Goal: Check status: Check status

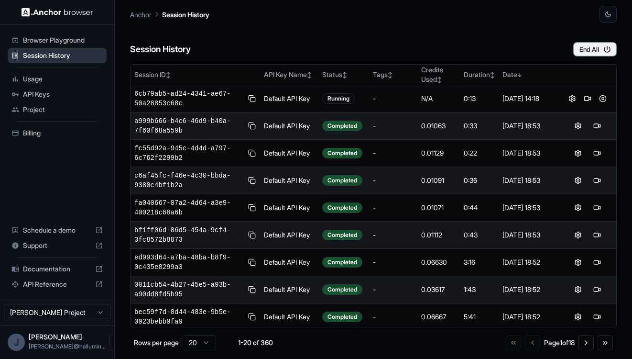
click at [67, 55] on span "Session History" at bounding box center [63, 56] width 80 height 10
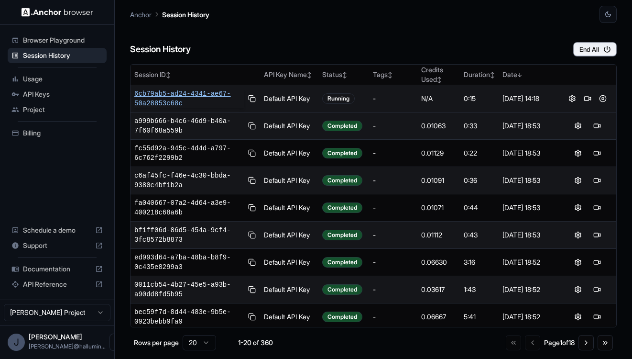
click at [208, 99] on span "6cb79ab5-ad24-4341-ae67-50a28853c68c" at bounding box center [189, 98] width 110 height 19
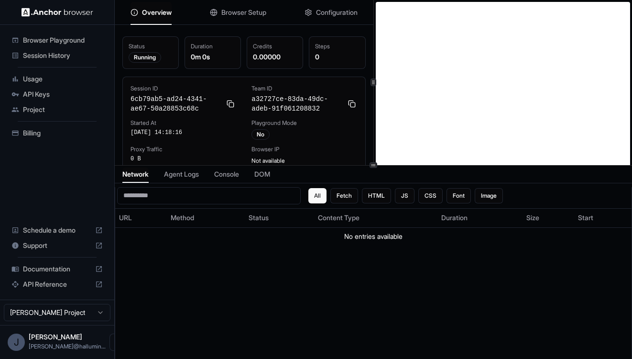
scroll to position [22, 0]
click at [336, 13] on span "Configuration" at bounding box center [337, 13] width 42 height 10
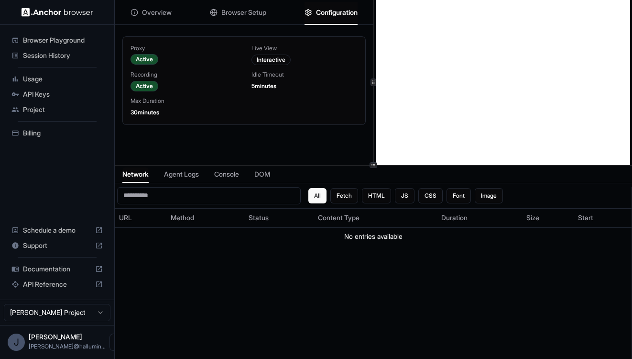
click at [142, 10] on span "Overview" at bounding box center [157, 13] width 30 height 10
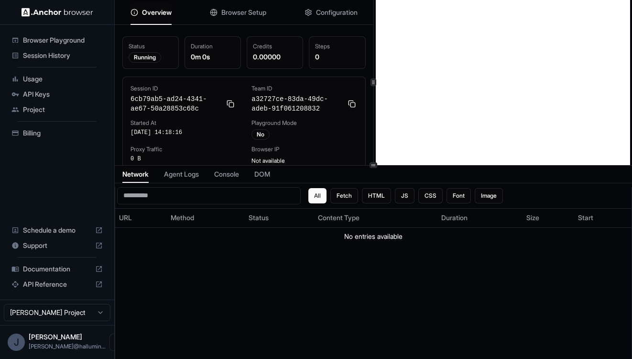
click at [346, 300] on div "All Fetch HTML JS CSS Font Image URL Method Status Content Type Duration Size S…" at bounding box center [373, 283] width 517 height 193
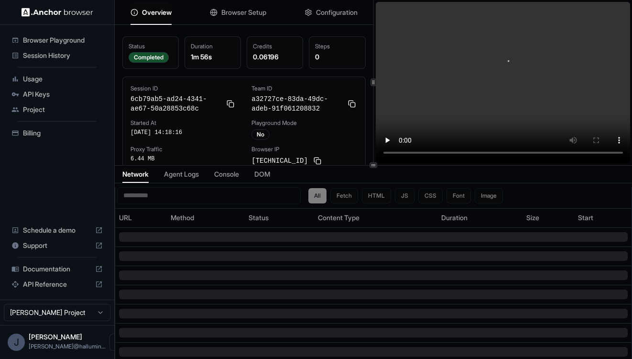
scroll to position [0, 0]
click at [56, 55] on span "Session History" at bounding box center [63, 56] width 80 height 10
